Goal: Task Accomplishment & Management: Use online tool/utility

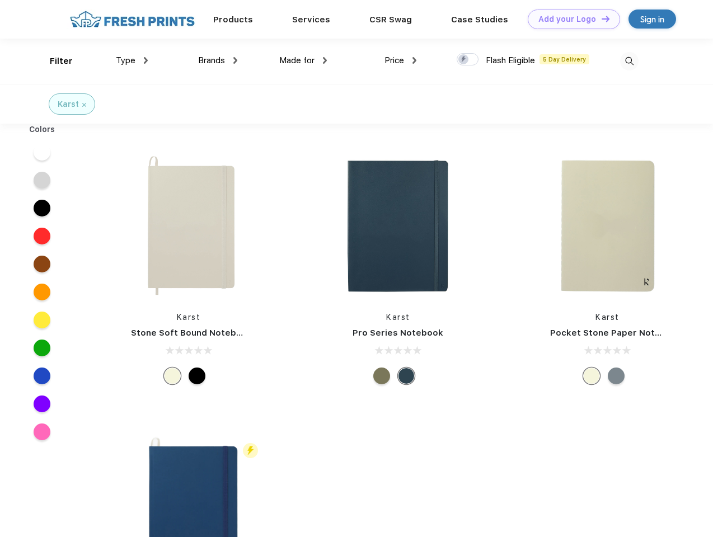
click at [569, 19] on link "Add your Logo Design Tool" at bounding box center [573, 20] width 92 height 20
click at [0, 0] on div "Design Tool" at bounding box center [0, 0] width 0 height 0
click at [600, 18] on link "Add your Logo Design Tool" at bounding box center [573, 20] width 92 height 20
click at [54, 61] on div "Filter" at bounding box center [61, 61] width 23 height 13
click at [132, 60] on span "Type" at bounding box center [126, 60] width 20 height 10
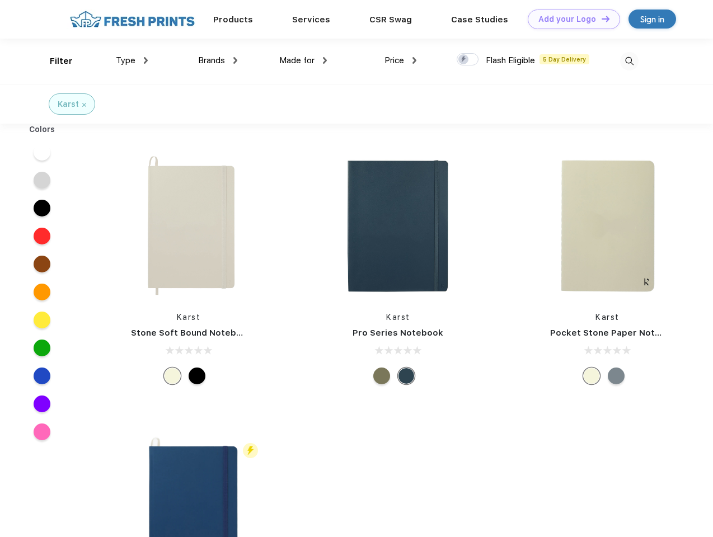
click at [218, 60] on span "Brands" at bounding box center [211, 60] width 27 height 10
click at [303, 60] on span "Made for" at bounding box center [296, 60] width 35 height 10
click at [401, 60] on span "Price" at bounding box center [394, 60] width 20 height 10
click at [468, 60] on div at bounding box center [467, 59] width 22 height 12
click at [464, 60] on input "checkbox" at bounding box center [459, 56] width 7 height 7
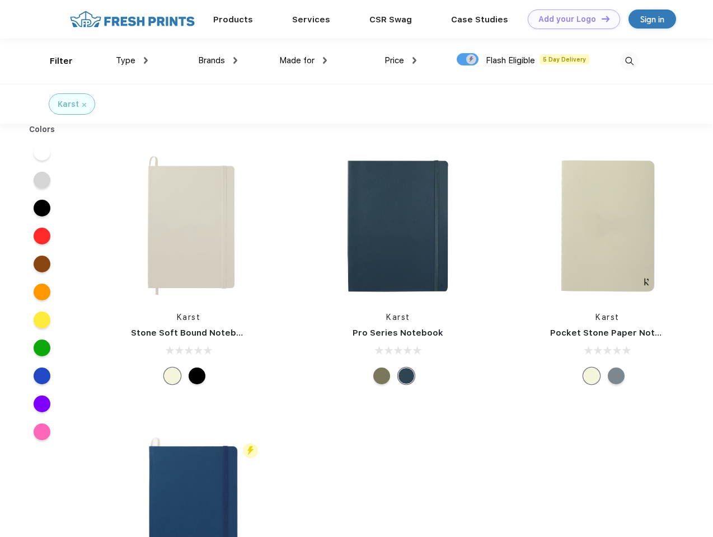
click at [629, 61] on img at bounding box center [629, 61] width 18 height 18
